Goal: Task Accomplishment & Management: Manage account settings

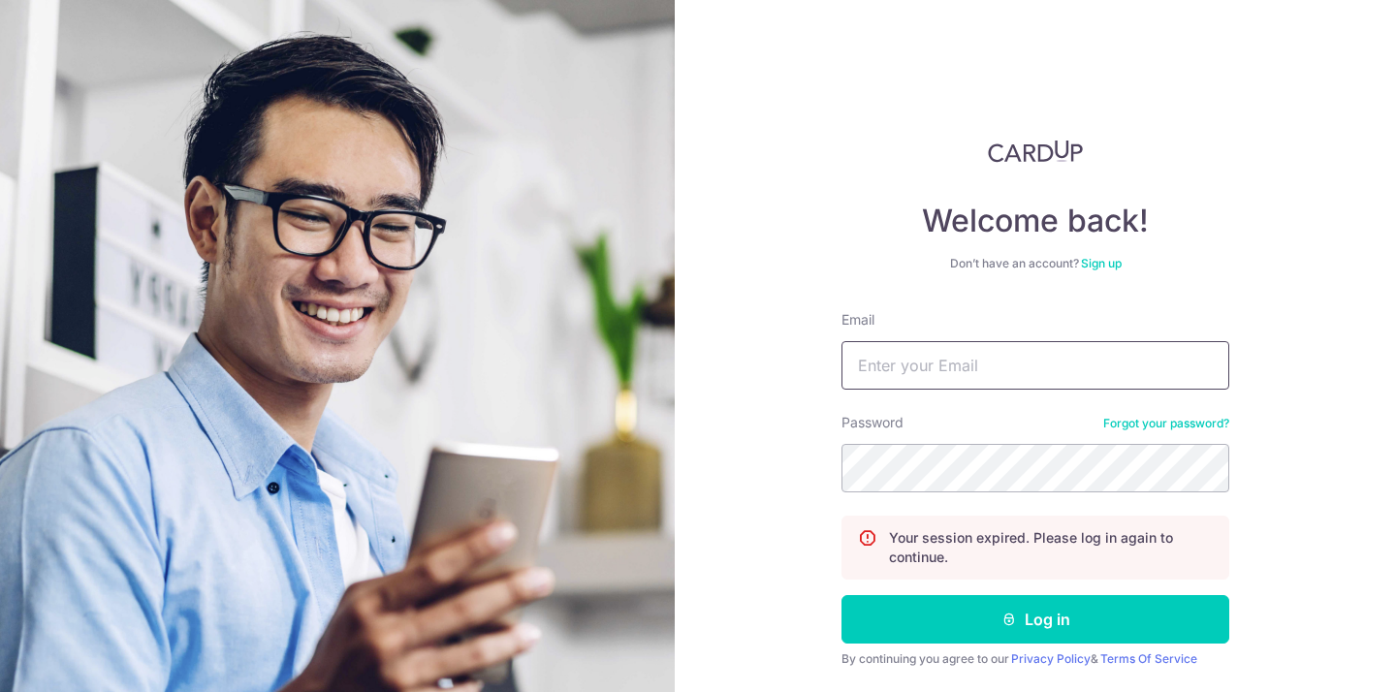
click at [919, 364] on input "Email" at bounding box center [1036, 365] width 388 height 48
type input "[PERSON_NAME][EMAIL_ADDRESS][DOMAIN_NAME]"
click at [842, 595] on button "Log in" at bounding box center [1036, 619] width 388 height 48
click at [928, 370] on input "Email" at bounding box center [1036, 365] width 388 height 48
type input "[PERSON_NAME][EMAIL_ADDRESS][DOMAIN_NAME]"
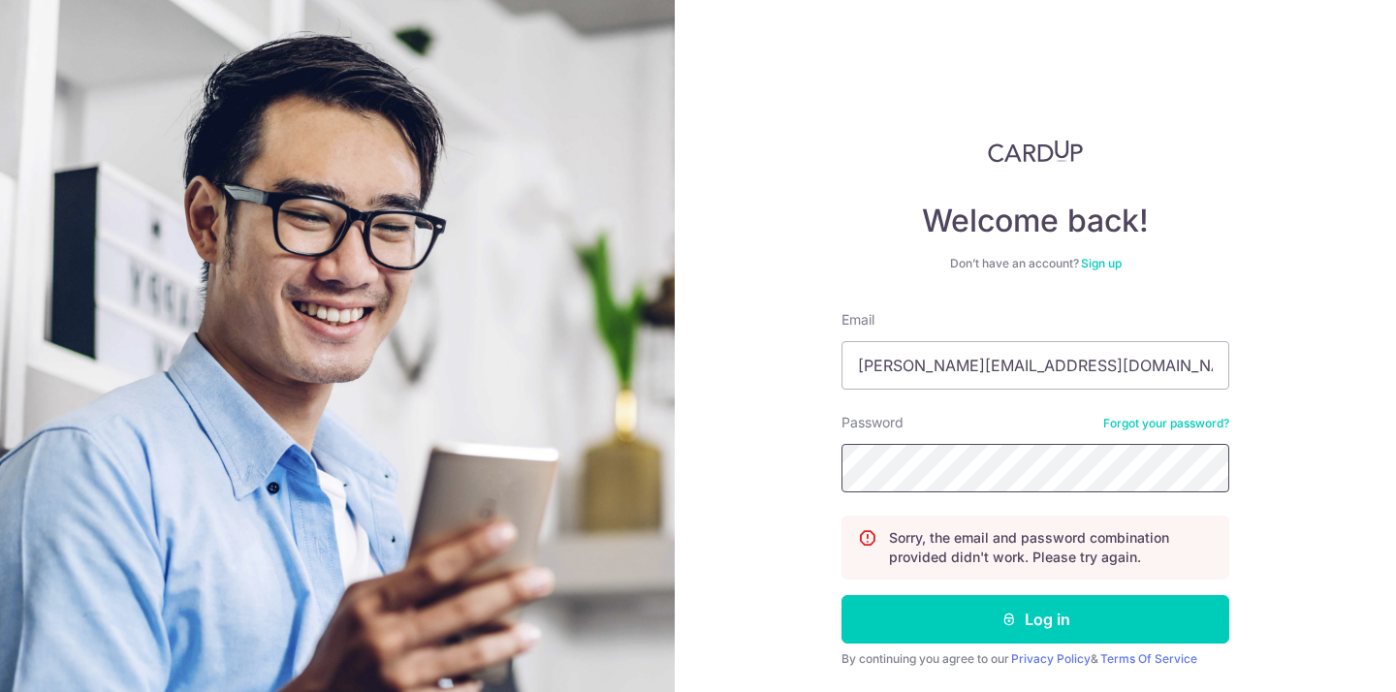
click at [842, 595] on button "Log in" at bounding box center [1036, 619] width 388 height 48
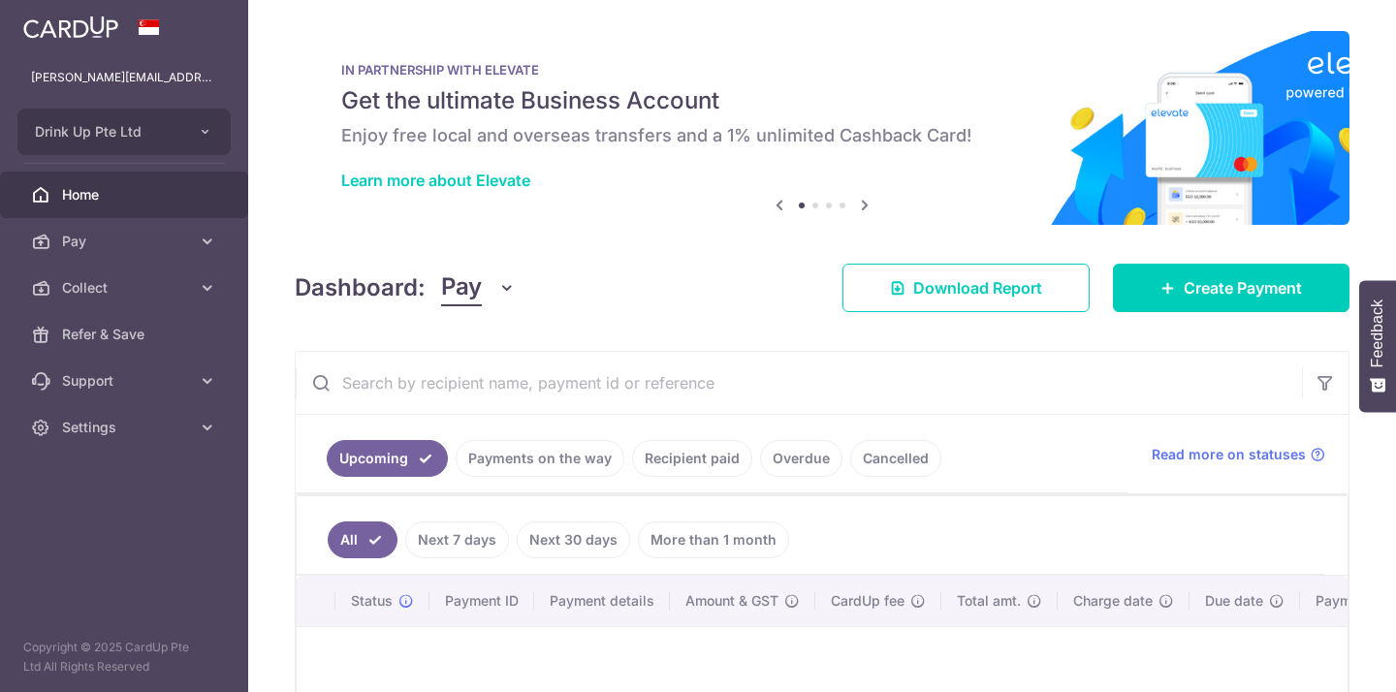
click at [574, 462] on ul "Upcoming Payments on the way Recipient paid Overdue Cancelled" at bounding box center [712, 454] width 833 height 79
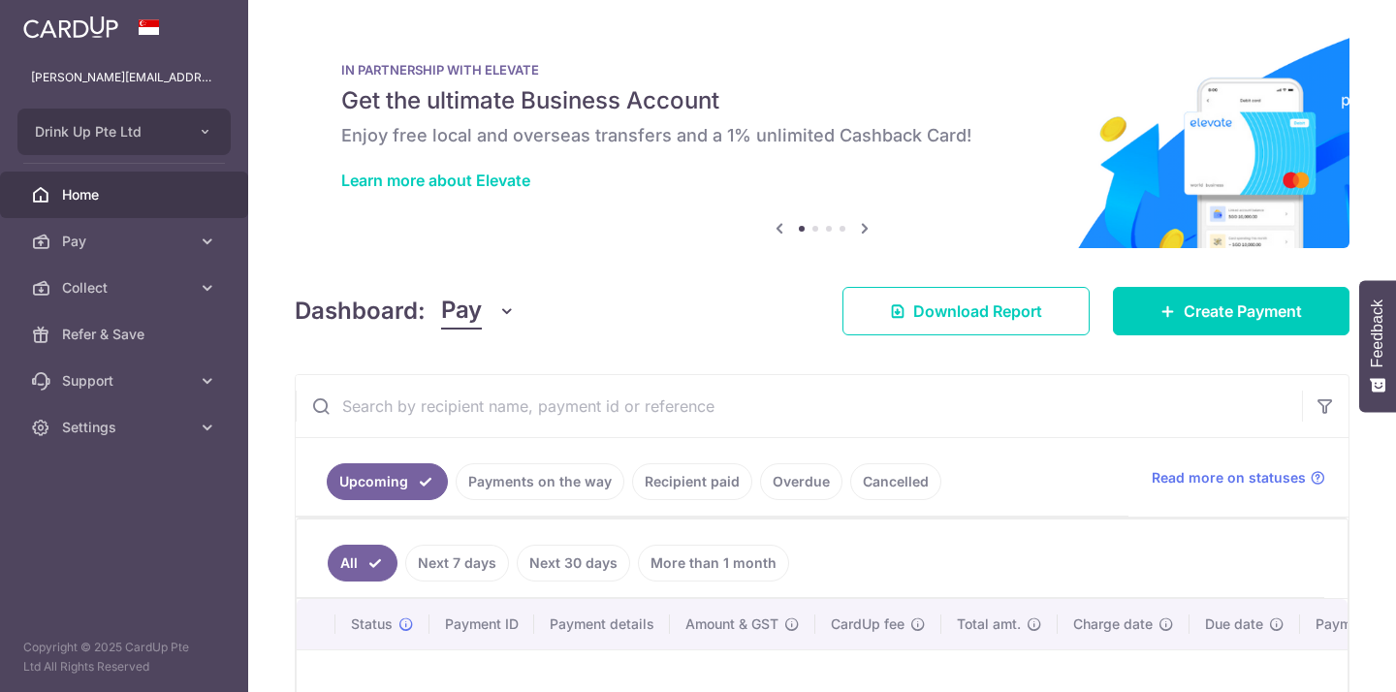
click at [575, 484] on link "Payments on the way" at bounding box center [540, 481] width 169 height 37
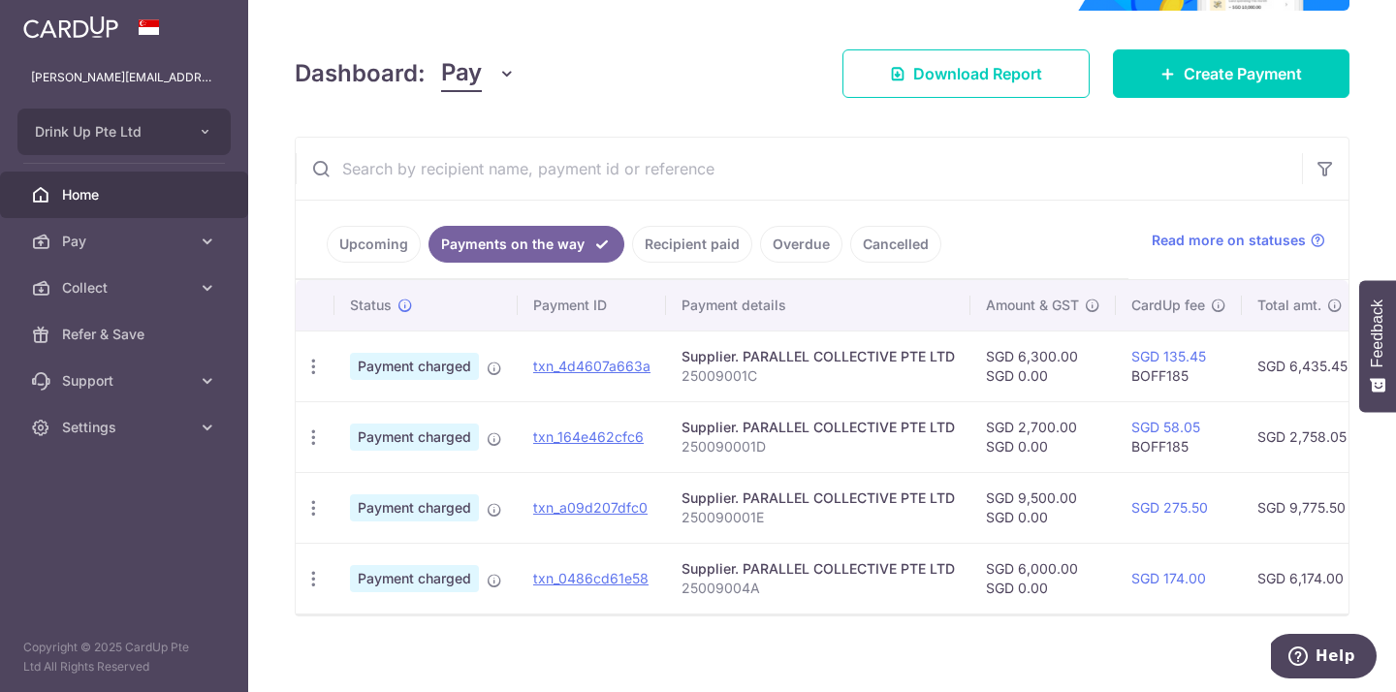
scroll to position [253, 0]
